Goal: Check status

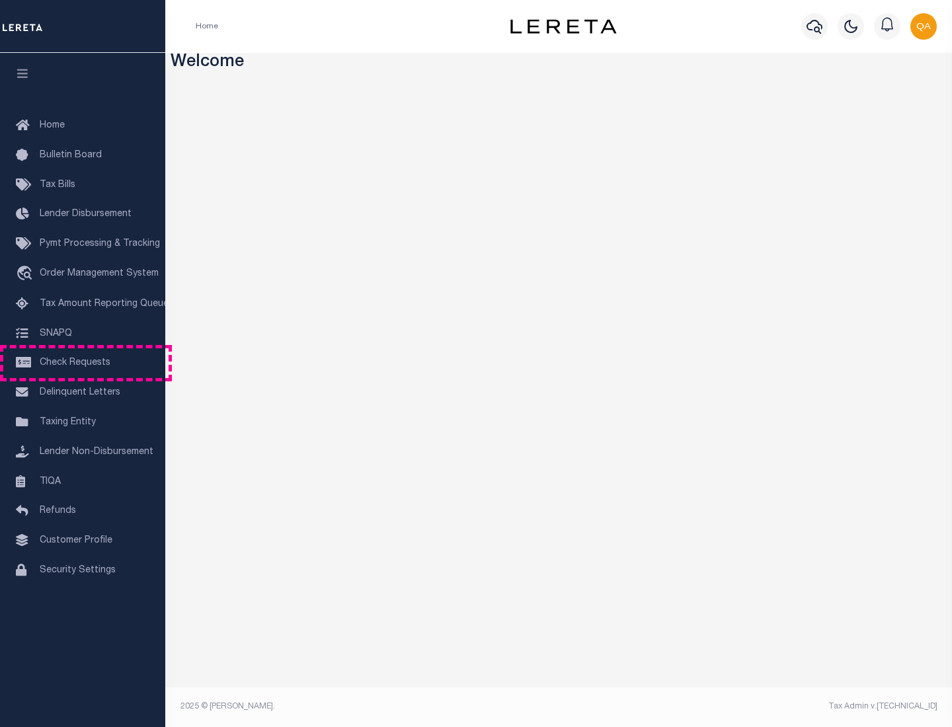
click at [83, 363] on span "Check Requests" at bounding box center [75, 362] width 71 height 9
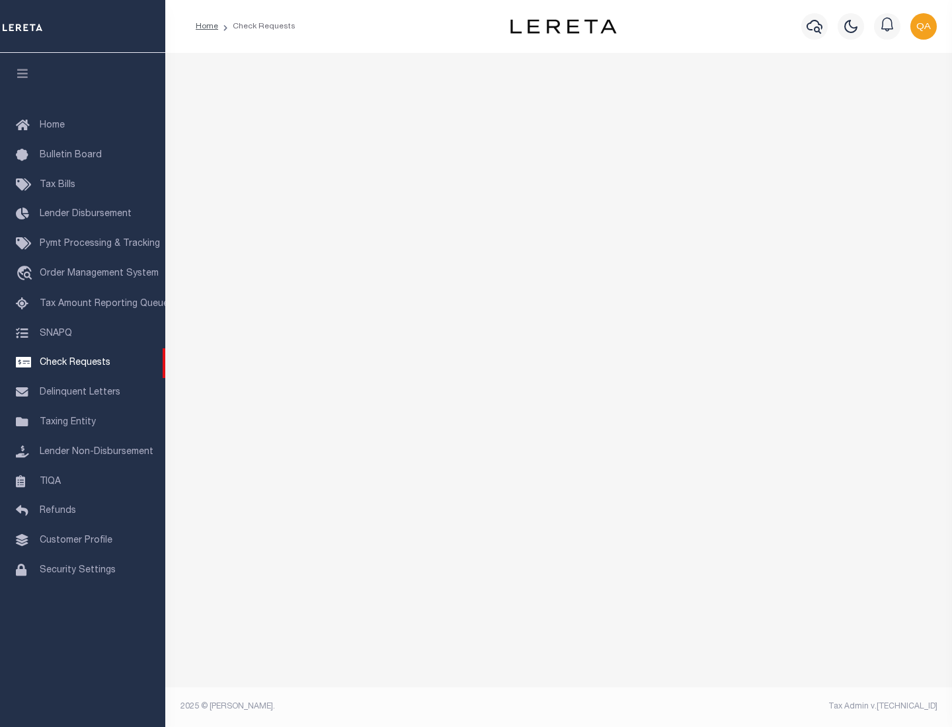
select select "50"
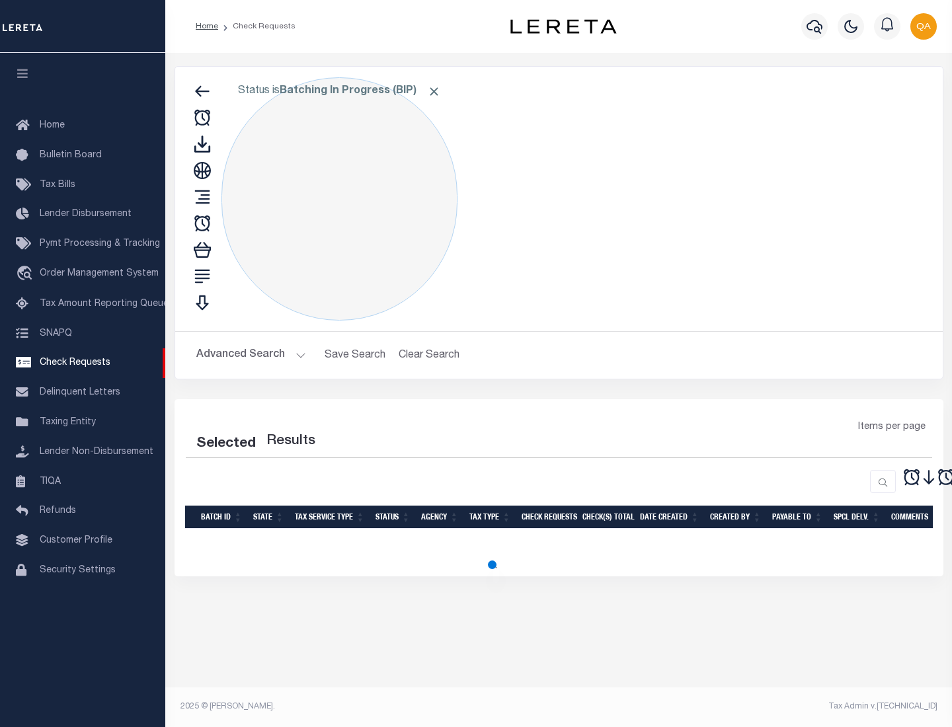
select select "50"
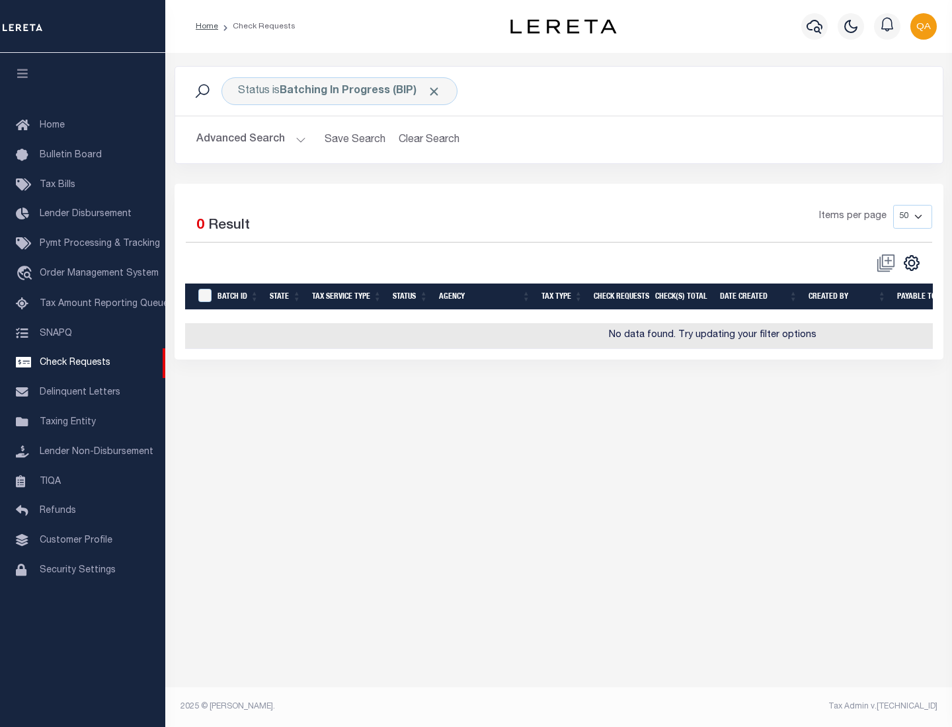
click at [434, 91] on span "Click to Remove" at bounding box center [434, 92] width 14 height 14
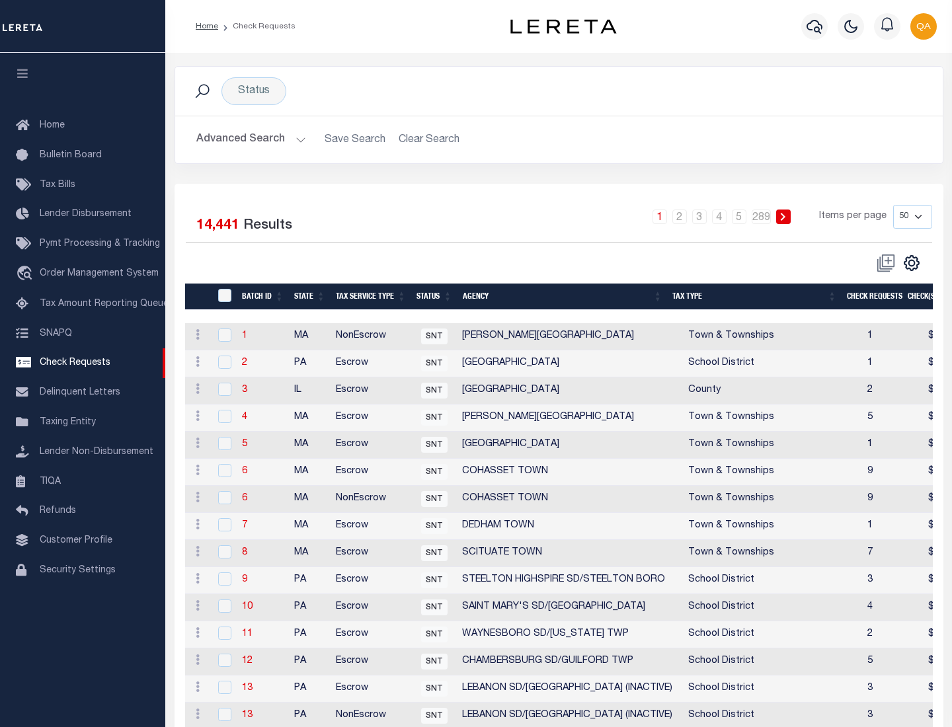
scroll to position [637, 0]
